Goal: Information Seeking & Learning: Find contact information

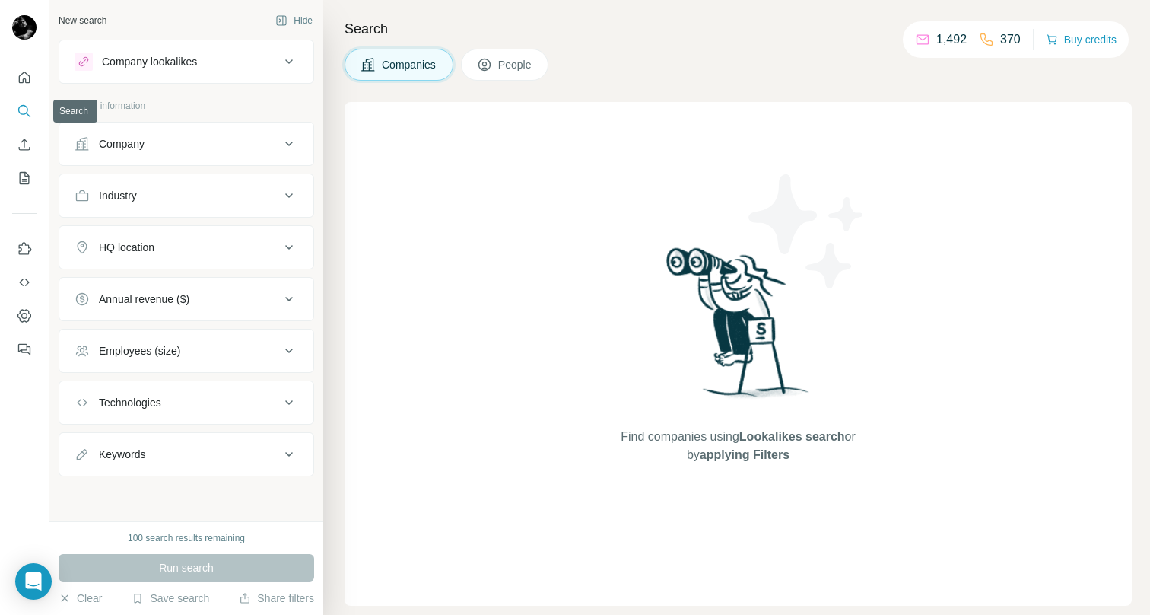
click at [26, 113] on icon "Search" at bounding box center [28, 115] width 5 height 5
click at [491, 61] on icon at bounding box center [485, 65] width 12 height 12
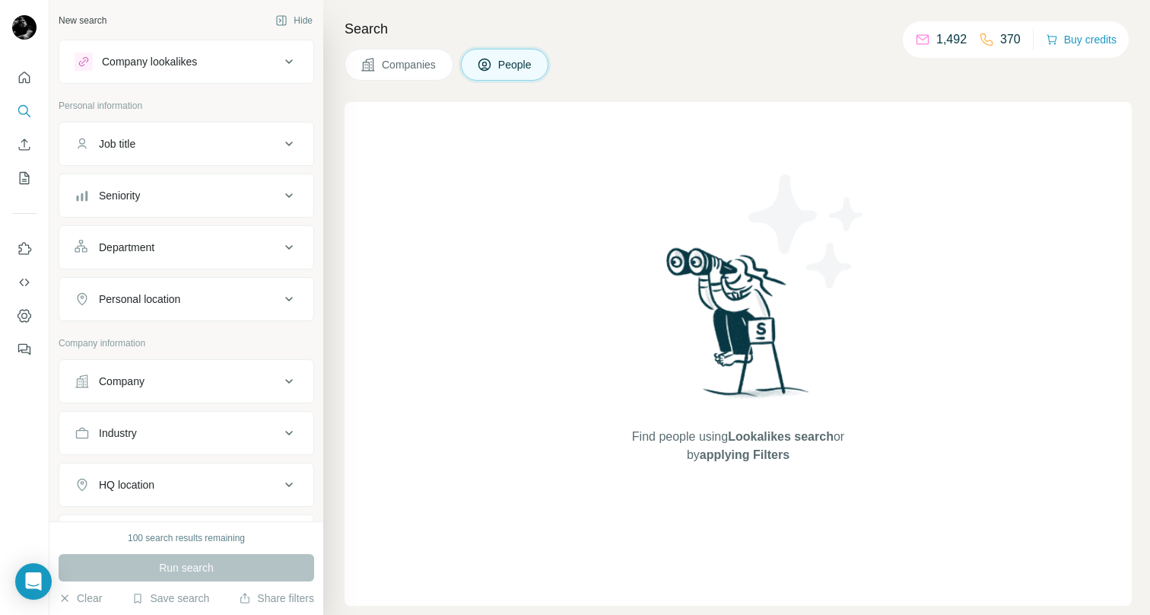
click at [278, 65] on div "Company lookalikes" at bounding box center [177, 61] width 205 height 18
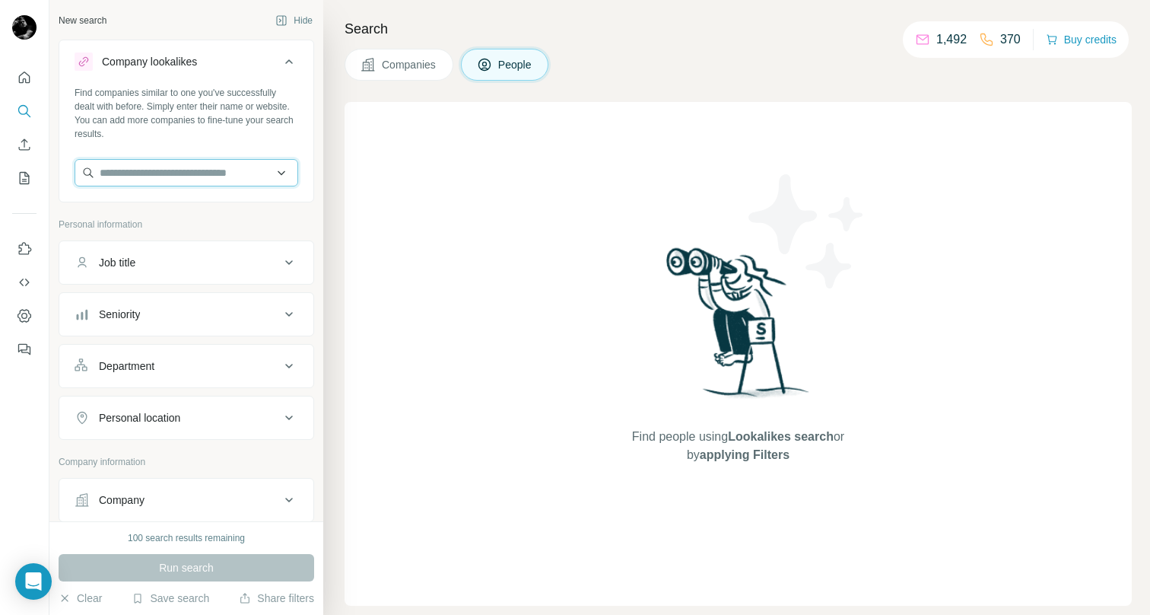
click at [234, 175] on input "text" at bounding box center [187, 172] width 224 height 27
click at [250, 68] on div "Company lookalikes" at bounding box center [177, 61] width 205 height 18
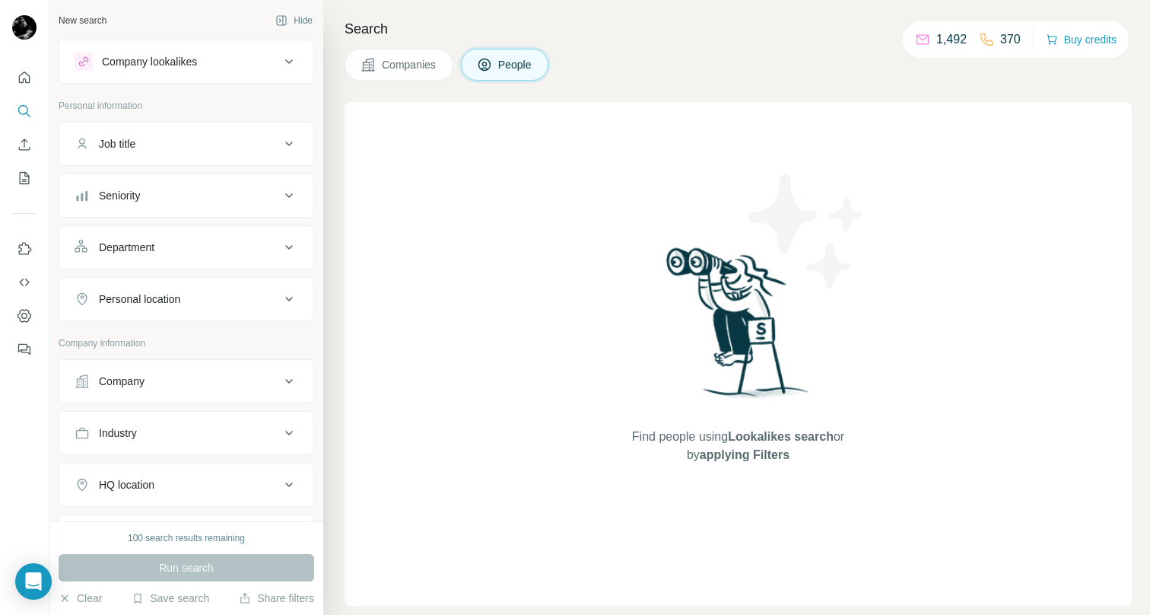
click at [240, 65] on div "Company lookalikes" at bounding box center [177, 61] width 205 height 18
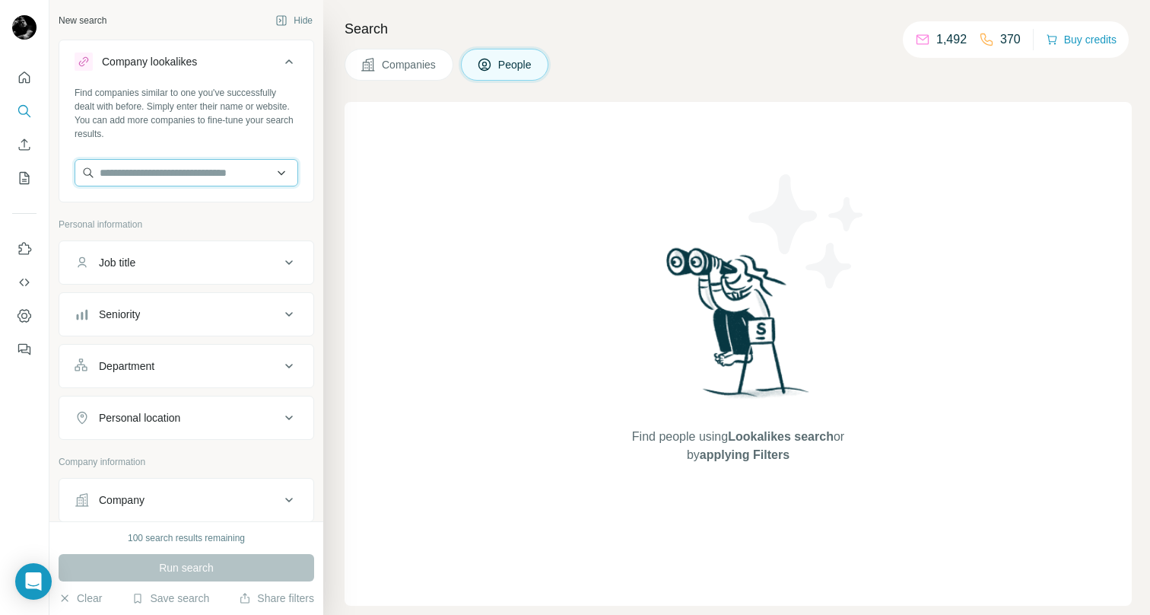
click at [195, 168] on input "text" at bounding box center [187, 172] width 224 height 27
type input "**********"
click at [252, 177] on input "**********" at bounding box center [187, 172] width 224 height 27
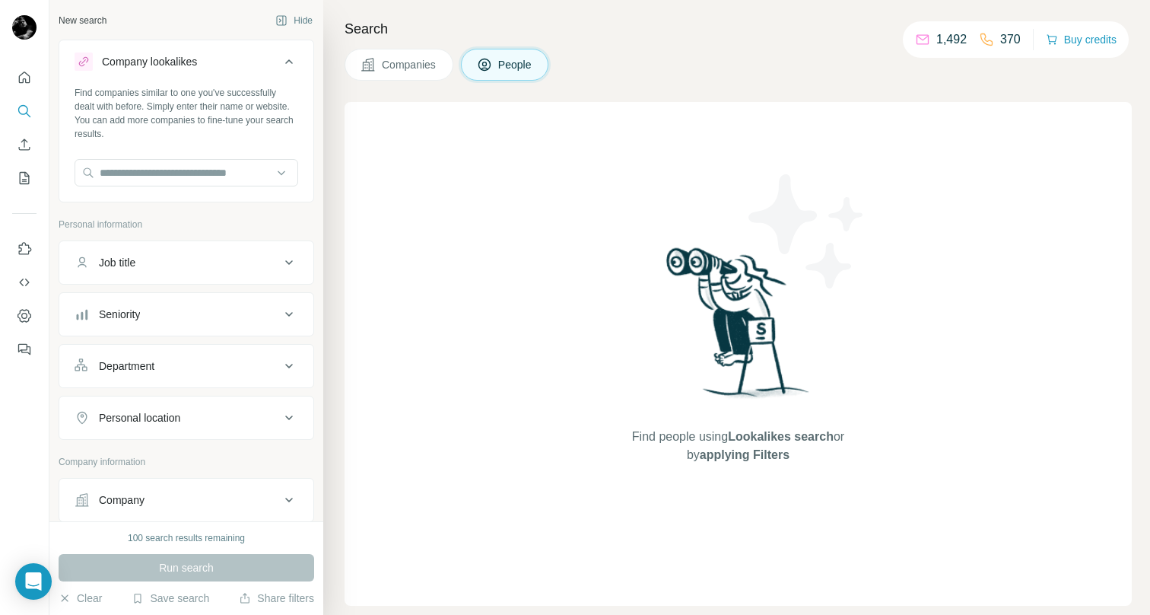
click at [373, 58] on icon at bounding box center [367, 64] width 13 height 13
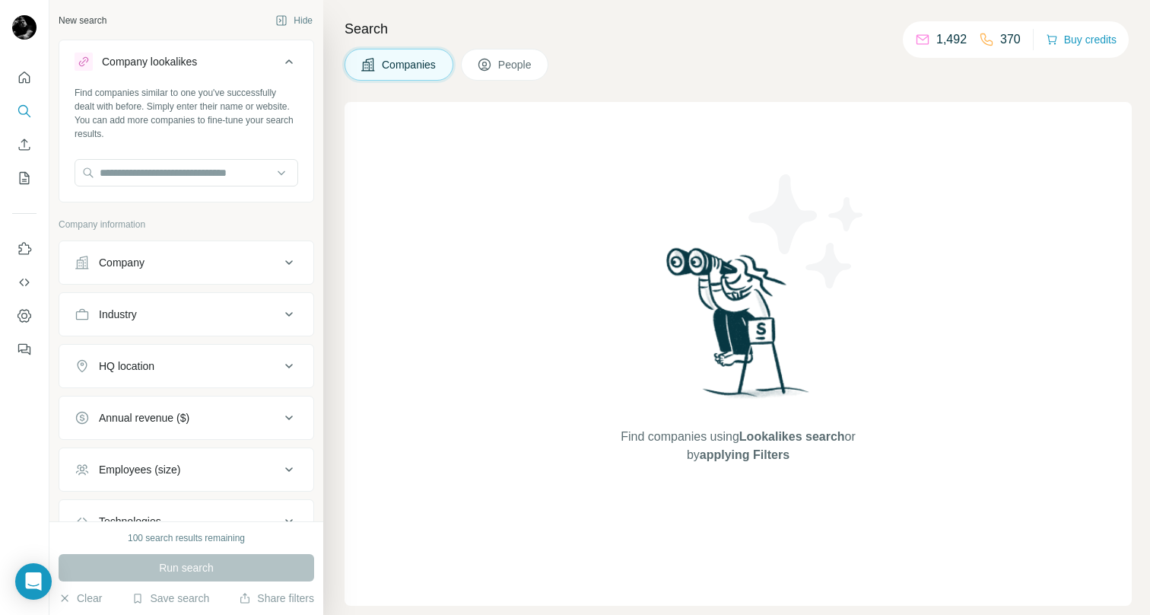
click at [466, 47] on div "Search Companies People Find companies using Lookalikes search or by applying F…" at bounding box center [736, 307] width 827 height 615
click at [482, 60] on icon at bounding box center [484, 64] width 15 height 15
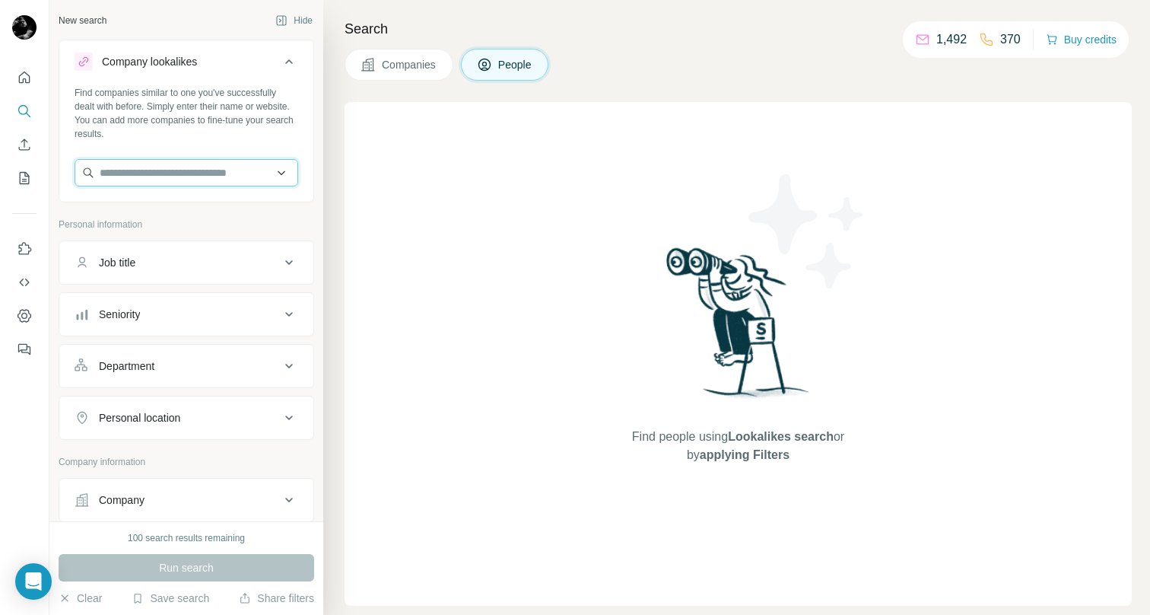
click at [237, 175] on input "text" at bounding box center [187, 172] width 224 height 27
type input "**********"
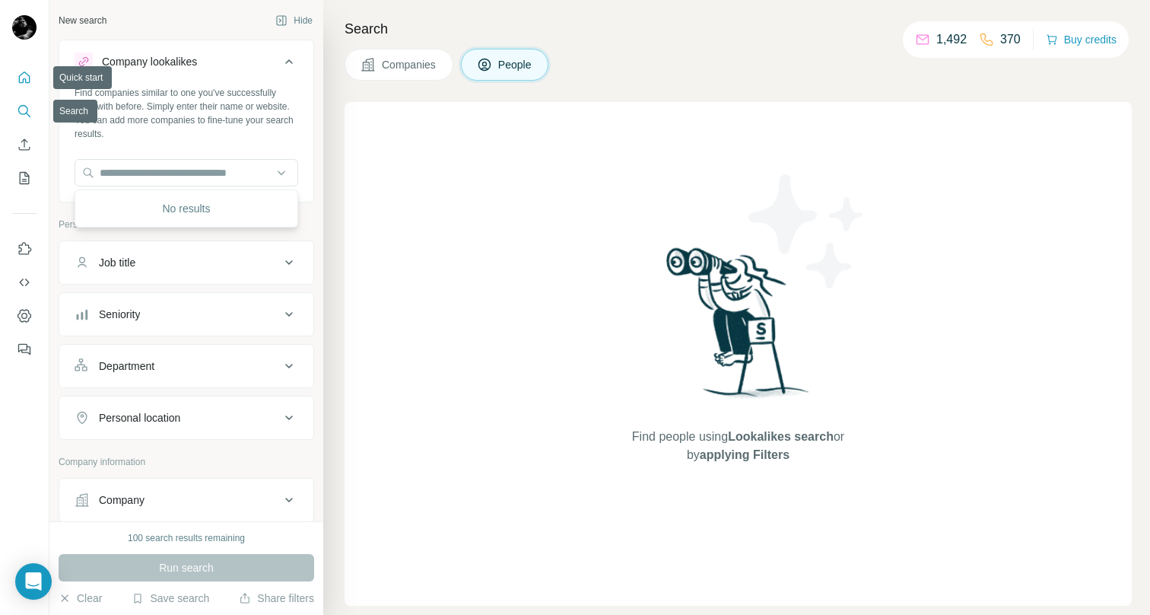
click at [30, 81] on icon "Quick start" at bounding box center [24, 77] width 15 height 15
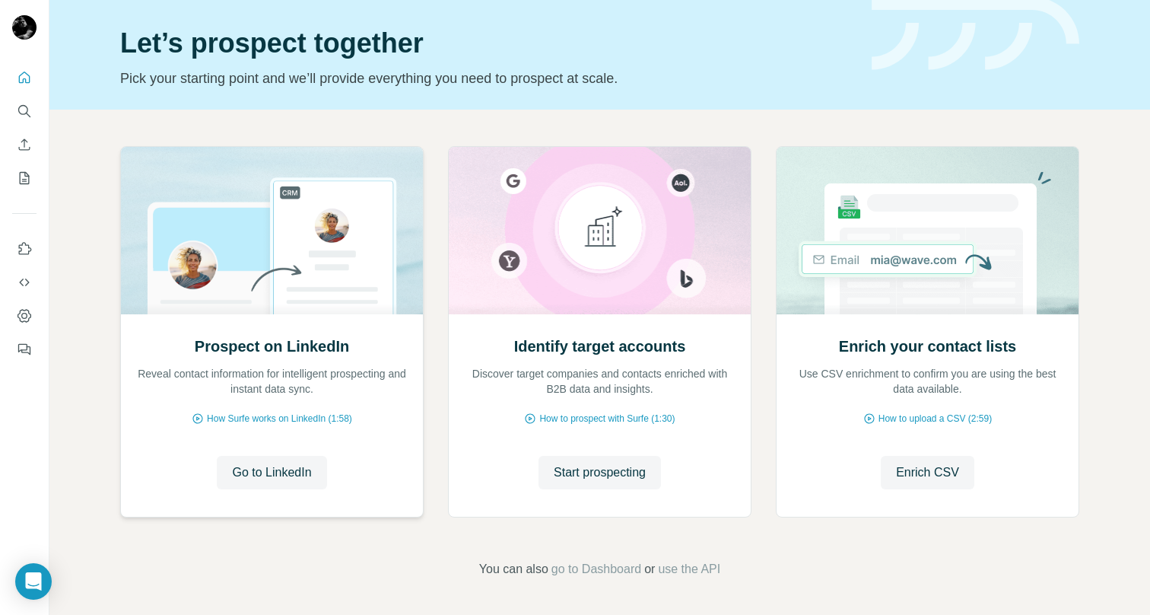
scroll to position [41, 0]
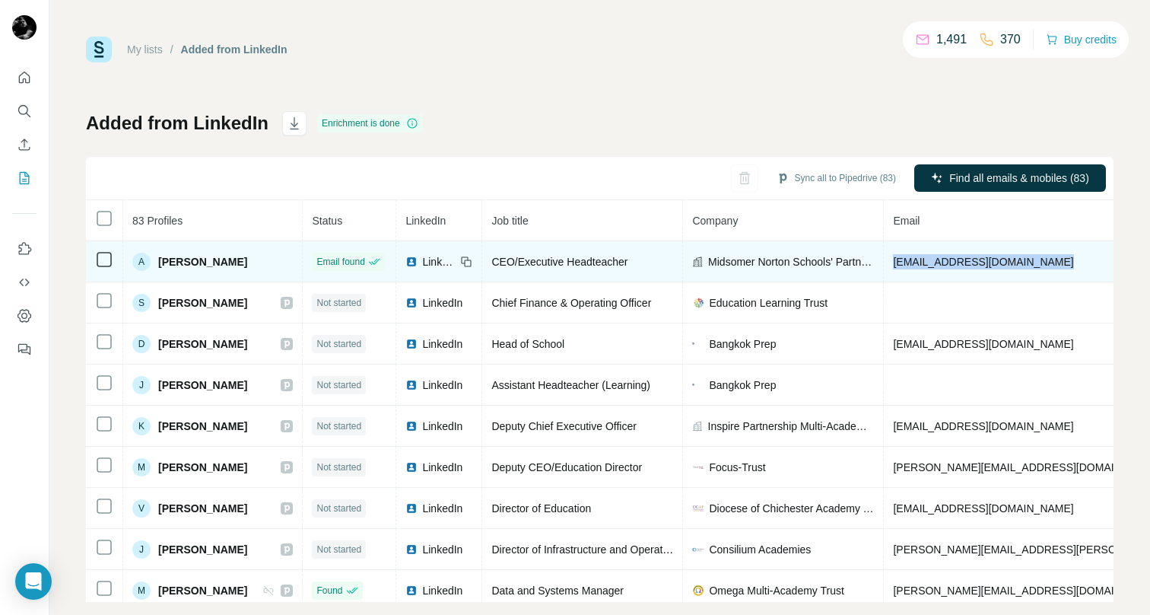
drag, startPoint x: 1049, startPoint y: 262, endPoint x: 891, endPoint y: 267, distance: 158.3
click at [891, 267] on td "[EMAIL_ADDRESS][DOMAIN_NAME]" at bounding box center [1071, 261] width 375 height 41
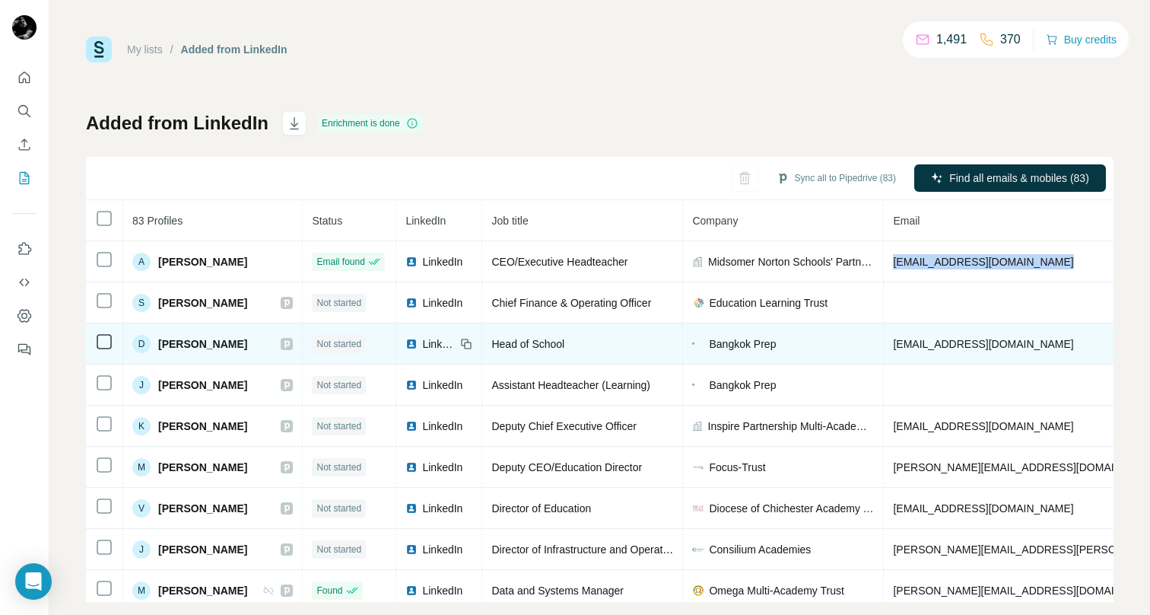
copy span "[EMAIL_ADDRESS][DOMAIN_NAME]"
